Goal: Information Seeking & Learning: Learn about a topic

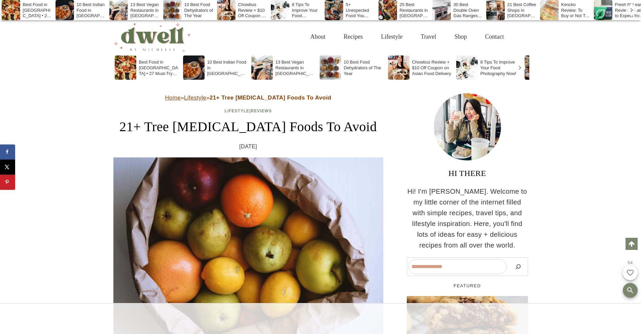
scroll to position [1734, 0]
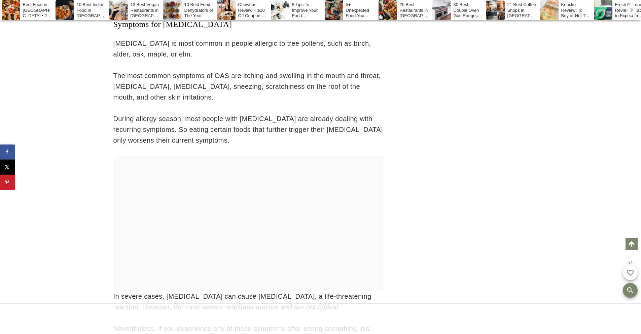
click at [248, 323] on div at bounding box center [320, 318] width 641 height 31
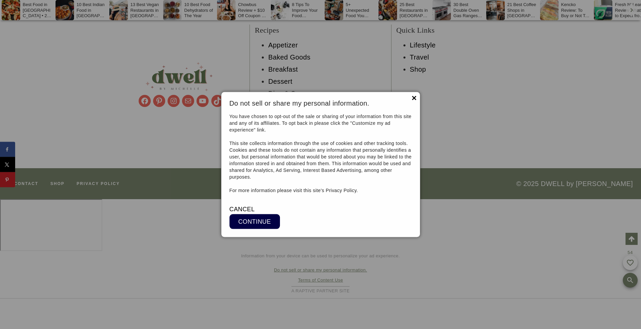
scroll to position [9031, 0]
